Goal: Use online tool/utility: Utilize a website feature to perform a specific function

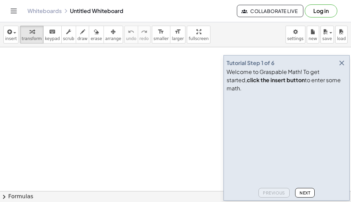
click at [341, 67] on icon "button" at bounding box center [342, 63] width 8 height 8
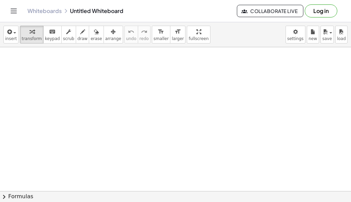
click at [44, 65] on div at bounding box center [175, 194] width 351 height 294
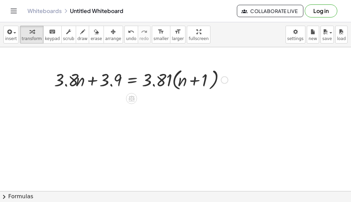
drag, startPoint x: 184, startPoint y: 80, endPoint x: 190, endPoint y: 80, distance: 5.5
click at [185, 80] on div at bounding box center [141, 80] width 181 height 26
drag, startPoint x: 190, startPoint y: 80, endPoint x: 204, endPoint y: 82, distance: 14.9
click at [204, 82] on div at bounding box center [141, 80] width 181 height 26
click at [198, 76] on div at bounding box center [141, 80] width 181 height 26
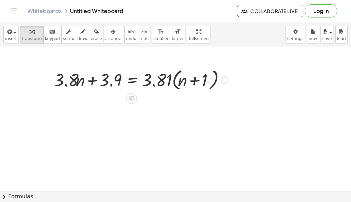
click at [158, 83] on div at bounding box center [141, 80] width 181 height 26
click at [174, 79] on div at bounding box center [141, 80] width 181 height 26
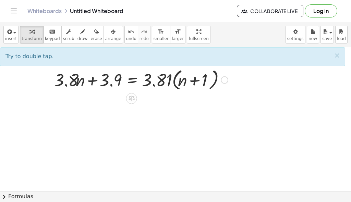
click at [174, 80] on div at bounding box center [141, 80] width 181 height 26
click at [175, 80] on div at bounding box center [141, 80] width 181 height 26
click at [215, 82] on div at bounding box center [141, 80] width 181 height 26
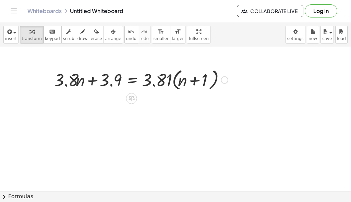
click at [215, 82] on div at bounding box center [141, 80] width 181 height 26
click at [214, 82] on div at bounding box center [141, 80] width 181 height 26
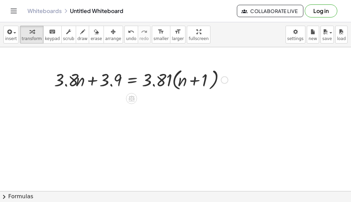
click at [174, 81] on div at bounding box center [141, 80] width 181 height 26
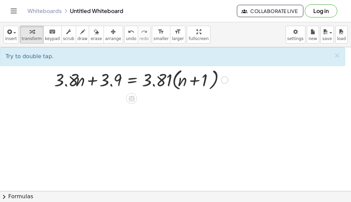
click at [174, 81] on div at bounding box center [141, 80] width 181 height 26
click at [154, 85] on div at bounding box center [141, 80] width 181 height 26
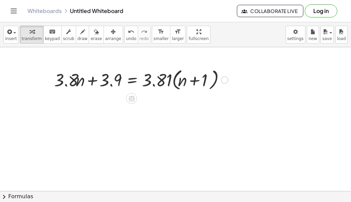
click at [154, 85] on div at bounding box center [141, 80] width 181 height 26
click at [156, 77] on div at bounding box center [141, 80] width 181 height 26
click at [159, 77] on div at bounding box center [141, 80] width 181 height 26
click at [179, 82] on div at bounding box center [141, 80] width 181 height 26
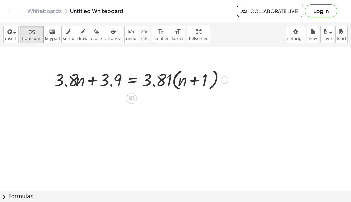
click at [148, 81] on div at bounding box center [141, 80] width 181 height 26
drag, startPoint x: 186, startPoint y: 95, endPoint x: 190, endPoint y: 97, distance: 4.8
click at [188, 96] on div "+ · 3.8 · n + 3.9 = · 3.81 · ( + n + 1 )" at bounding box center [175, 194] width 351 height 294
click at [190, 97] on div at bounding box center [175, 194] width 351 height 294
drag, startPoint x: 152, startPoint y: 84, endPoint x: 157, endPoint y: 83, distance: 4.9
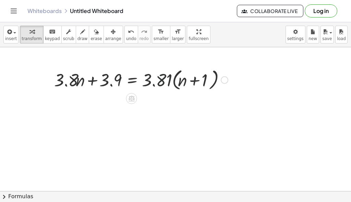
click at [156, 83] on div at bounding box center [141, 80] width 181 height 26
click at [180, 87] on div at bounding box center [141, 80] width 181 height 26
click at [132, 82] on div at bounding box center [141, 80] width 181 height 26
click at [184, 85] on div at bounding box center [141, 80] width 181 height 26
click at [172, 87] on div at bounding box center [141, 80] width 181 height 26
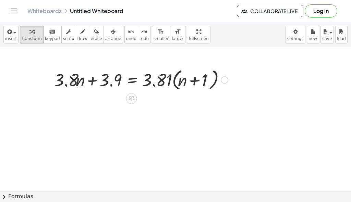
click at [172, 87] on div at bounding box center [141, 80] width 181 height 26
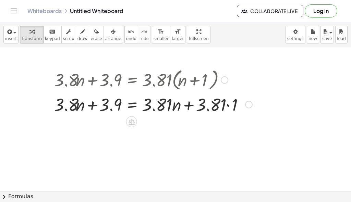
click at [228, 106] on div at bounding box center [153, 104] width 205 height 23
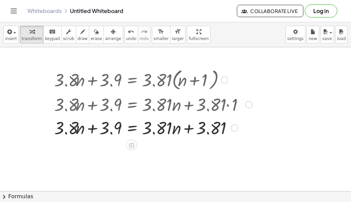
click at [67, 133] on div at bounding box center [153, 127] width 205 height 23
click at [100, 130] on div at bounding box center [153, 127] width 205 height 23
drag, startPoint x: 180, startPoint y: 139, endPoint x: 146, endPoint y: 151, distance: 36.0
click at [146, 151] on div "+ · 3.8 · n + 3.9 = · 3.81 · ( + n + 1 ) + · 3.8 · n + 3.9 = + · 3.81 · n + · 3…" at bounding box center [175, 194] width 351 height 294
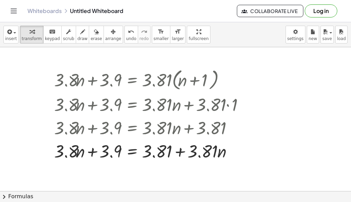
click at [48, 141] on div at bounding box center [49, 114] width 10 height 99
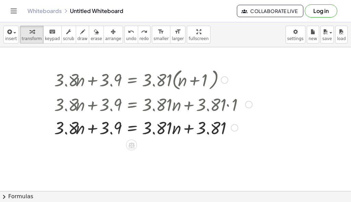
drag, startPoint x: 201, startPoint y: 129, endPoint x: 152, endPoint y: 129, distance: 49.0
click at [183, 128] on div at bounding box center [153, 127] width 205 height 23
click at [165, 128] on div at bounding box center [153, 127] width 205 height 23
click at [155, 129] on div at bounding box center [153, 127] width 205 height 23
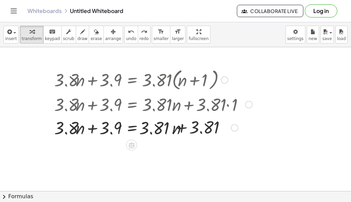
click at [132, 133] on div at bounding box center [153, 127] width 205 height 23
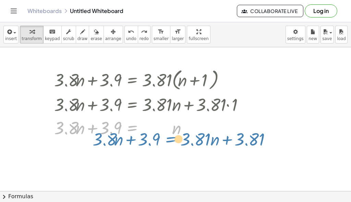
drag, startPoint x: 110, startPoint y: 135, endPoint x: 168, endPoint y: 133, distance: 58.7
click at [164, 145] on div "+ · 3.8 · n + 3.9 = · 3.81 · ( + n + 1 ) + · 3.8 · n + 3.9 = + · 3.81 · n + · 3…" at bounding box center [175, 194] width 351 height 294
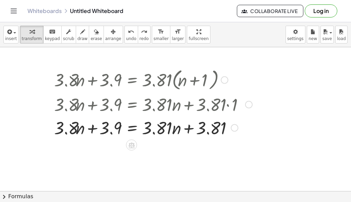
click at [203, 129] on div at bounding box center [153, 127] width 205 height 23
click at [216, 128] on div at bounding box center [153, 127] width 205 height 23
drag, startPoint x: 190, startPoint y: 139, endPoint x: 194, endPoint y: 135, distance: 5.4
click at [192, 138] on div at bounding box center [153, 127] width 205 height 23
click at [202, 130] on div at bounding box center [153, 127] width 205 height 23
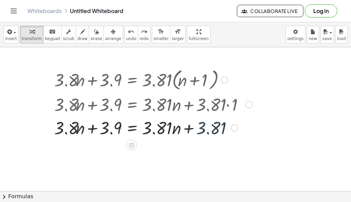
click at [202, 130] on div at bounding box center [153, 127] width 205 height 23
drag, startPoint x: 202, startPoint y: 130, endPoint x: 191, endPoint y: 138, distance: 13.4
click at [192, 137] on div at bounding box center [153, 127] width 205 height 23
click at [187, 143] on div at bounding box center [175, 194] width 351 height 294
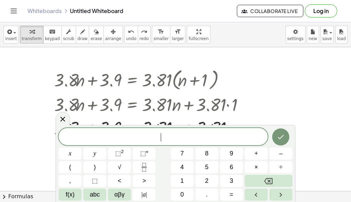
click at [152, 142] on div "​" at bounding box center [163, 136] width 209 height 17
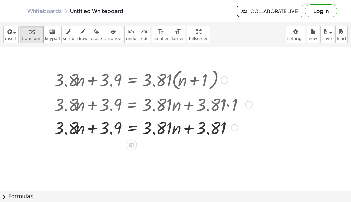
drag, startPoint x: 197, startPoint y: 128, endPoint x: 188, endPoint y: 128, distance: 8.9
click at [193, 128] on div at bounding box center [153, 127] width 205 height 23
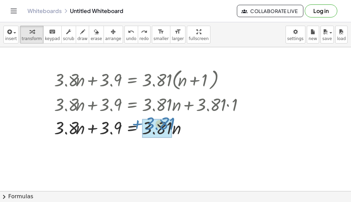
drag, startPoint x: 170, startPoint y: 128, endPoint x: 115, endPoint y: 120, distance: 56.4
click at [117, 121] on div at bounding box center [153, 127] width 205 height 23
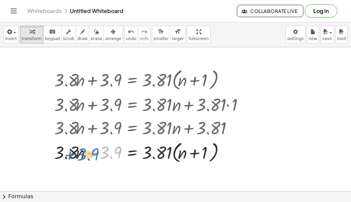
drag, startPoint x: 100, startPoint y: 120, endPoint x: 88, endPoint y: 122, distance: 12.5
click at [132, 80] on div "+ · 3.8 · n + 3.9 = · 3.81 · ( + n + 1 ) + · 3.8 · n + 3.9 = + · 3.81 · n + · 3…" at bounding box center [132, 80] width 0 height 0
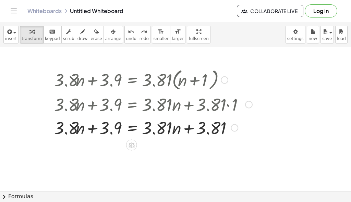
click at [202, 128] on div at bounding box center [158, 127] width 215 height 23
drag, startPoint x: 166, startPoint y: 128, endPoint x: 161, endPoint y: 128, distance: 5.1
click at [161, 128] on div at bounding box center [158, 127] width 215 height 23
click at [178, 149] on div at bounding box center [175, 194] width 351 height 294
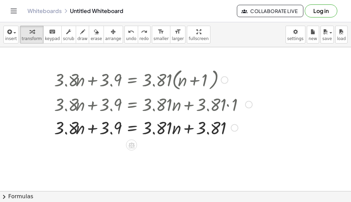
click at [203, 126] on div at bounding box center [158, 127] width 215 height 23
click at [201, 127] on div at bounding box center [158, 127] width 215 height 23
click at [200, 127] on div at bounding box center [158, 127] width 215 height 23
click at [197, 129] on div at bounding box center [158, 127] width 215 height 23
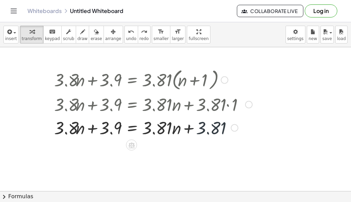
click at [201, 128] on div at bounding box center [158, 127] width 215 height 23
click at [137, 124] on div at bounding box center [158, 127] width 215 height 23
click at [201, 129] on div at bounding box center [158, 127] width 215 height 23
click at [24, 127] on div at bounding box center [175, 194] width 351 height 294
click at [192, 128] on div at bounding box center [158, 127] width 215 height 23
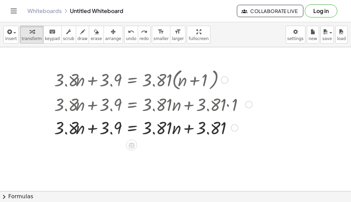
click at [202, 128] on div at bounding box center [158, 127] width 215 height 23
click at [52, 128] on div at bounding box center [49, 103] width 10 height 76
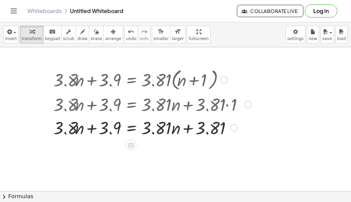
click at [201, 128] on div at bounding box center [157, 127] width 215 height 23
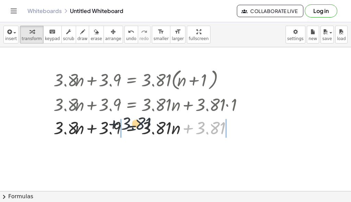
drag, startPoint x: 201, startPoint y: 128, endPoint x: 89, endPoint y: 126, distance: 112.5
click at [97, 125] on div at bounding box center [157, 127] width 215 height 23
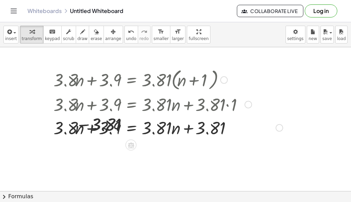
click at [79, 127] on div at bounding box center [146, 127] width 282 height 23
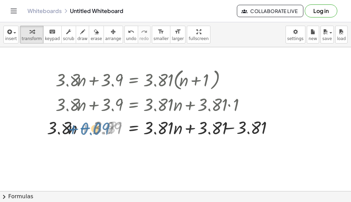
click at [67, 128] on div at bounding box center [166, 127] width 245 height 23
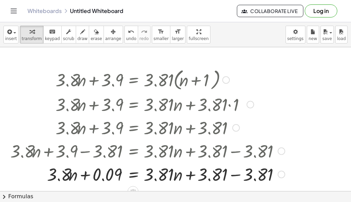
click at [236, 176] on div at bounding box center [148, 174] width 282 height 23
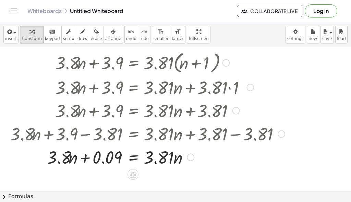
scroll to position [34, 0]
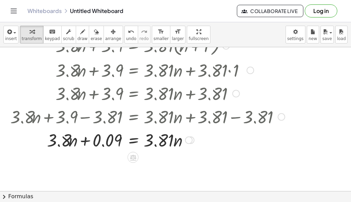
click at [160, 144] on div at bounding box center [148, 139] width 282 height 23
click at [187, 146] on div at bounding box center [148, 139] width 282 height 23
click at [190, 146] on div at bounding box center [148, 139] width 282 height 23
click at [192, 146] on div at bounding box center [148, 139] width 282 height 23
click at [193, 146] on div at bounding box center [148, 139] width 282 height 23
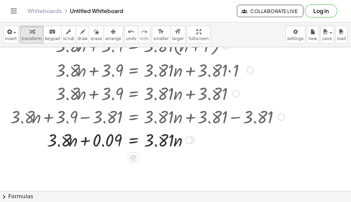
click at [187, 148] on div at bounding box center [148, 139] width 282 height 23
drag, startPoint x: 77, startPoint y: 139, endPoint x: 106, endPoint y: 134, distance: 29.6
click at [82, 138] on div at bounding box center [148, 139] width 282 height 23
click at [140, 133] on div at bounding box center [148, 139] width 282 height 23
drag, startPoint x: 164, startPoint y: 135, endPoint x: 153, endPoint y: 128, distance: 13.1
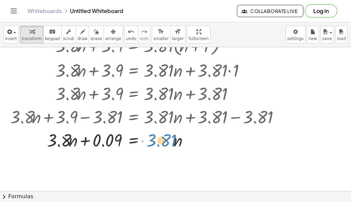
click at [157, 131] on div at bounding box center [148, 139] width 282 height 23
click at [67, 141] on div at bounding box center [148, 139] width 282 height 23
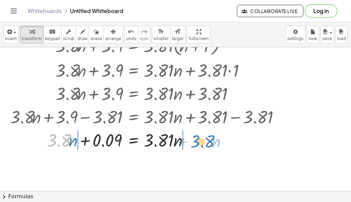
drag, startPoint x: 67, startPoint y: 141, endPoint x: 210, endPoint y: 142, distance: 143.3
click at [210, 142] on div at bounding box center [148, 139] width 282 height 23
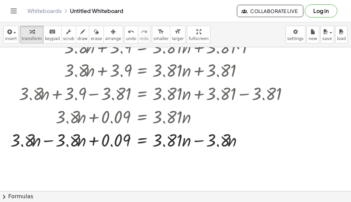
scroll to position [69, 0]
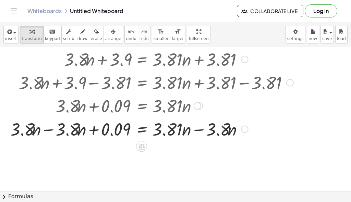
click at [50, 130] on div at bounding box center [152, 128] width 290 height 23
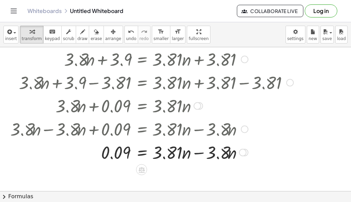
click at [201, 153] on div at bounding box center [152, 152] width 290 height 23
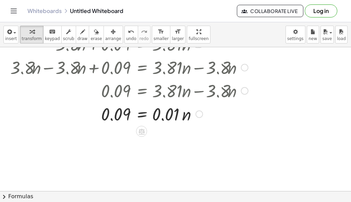
scroll to position [137, 0]
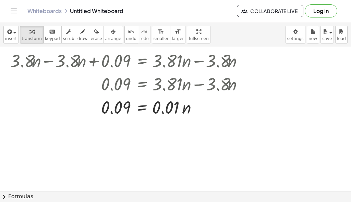
click at [110, 122] on div at bounding box center [175, 57] width 351 height 294
click at [162, 113] on div at bounding box center [152, 106] width 290 height 23
drag, startPoint x: 115, startPoint y: 122, endPoint x: 124, endPoint y: 116, distance: 10.8
click at [115, 121] on div at bounding box center [175, 57] width 351 height 294
click at [109, 116] on div at bounding box center [152, 106] width 290 height 23
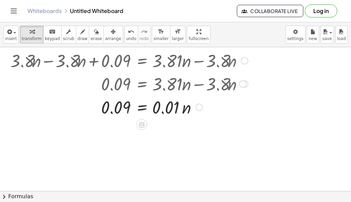
drag, startPoint x: 92, startPoint y: 120, endPoint x: 158, endPoint y: 116, distance: 66.0
click at [92, 120] on div "+ · 3.8 · n + 3.9 = · 3.81 · ( + n + 1 ) + · 3.8 · n + 3.9 = + · 3.81 · n + · 3…" at bounding box center [149, 24] width 299 height 193
click at [108, 120] on div "+ · 3.8 · n + 3.9 = · 3.81 · ( + n + 1 ) + · 3.8 · n + 3.9 = + · 3.81 · n + · 3…" at bounding box center [149, 24] width 299 height 193
drag, startPoint x: 120, startPoint y: 121, endPoint x: 160, endPoint y: 111, distance: 40.7
click at [121, 121] on div at bounding box center [175, 57] width 351 height 294
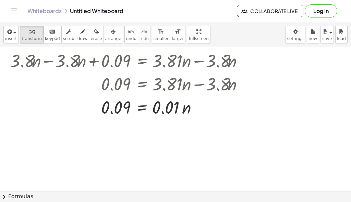
click at [122, 126] on div at bounding box center [175, 57] width 351 height 294
click at [142, 108] on div at bounding box center [152, 106] width 290 height 23
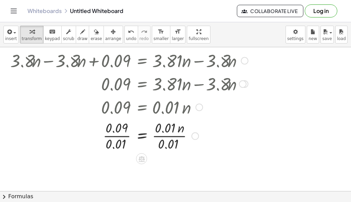
click at [170, 136] on div at bounding box center [152, 135] width 290 height 34
click at [116, 136] on div at bounding box center [152, 135] width 290 height 34
click at [116, 136] on div at bounding box center [152, 135] width 290 height 23
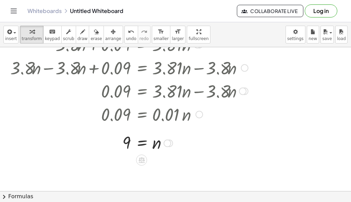
scroll to position [150, 0]
